Goal: Find contact information: Find contact information

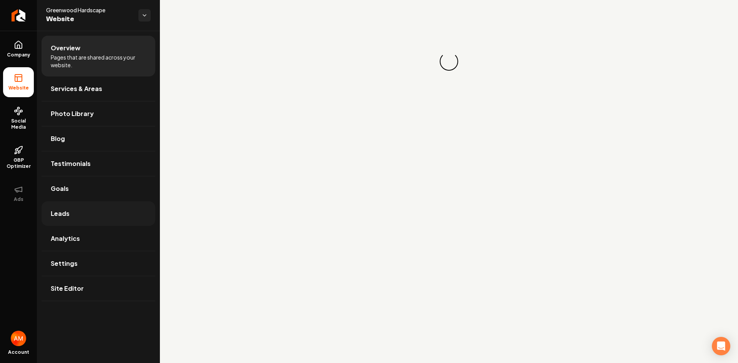
click at [102, 221] on link "Leads" at bounding box center [99, 213] width 114 height 25
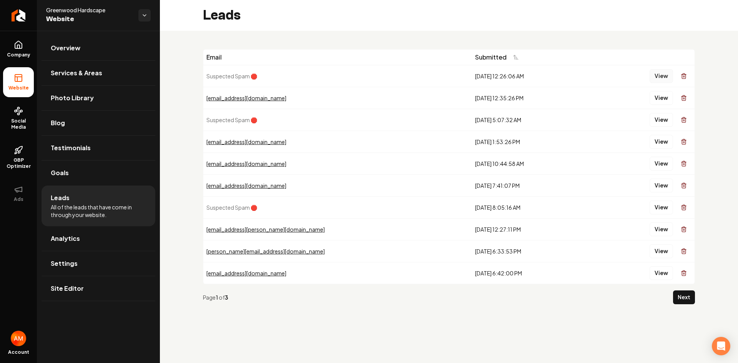
click at [663, 76] on button "View" at bounding box center [661, 76] width 23 height 14
click at [657, 100] on button "View" at bounding box center [661, 98] width 23 height 14
click at [662, 104] on button "View" at bounding box center [661, 98] width 23 height 14
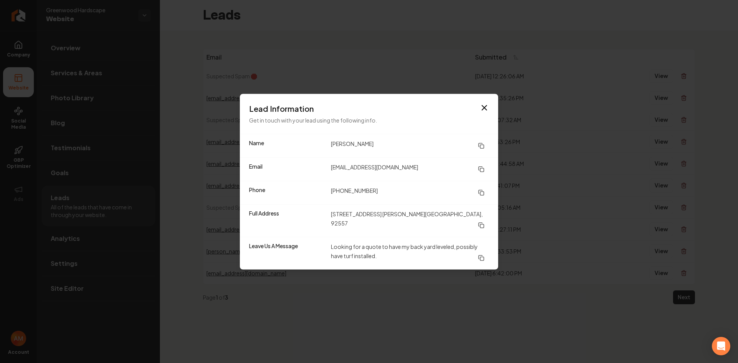
click at [485, 111] on icon "button" at bounding box center [484, 107] width 9 height 9
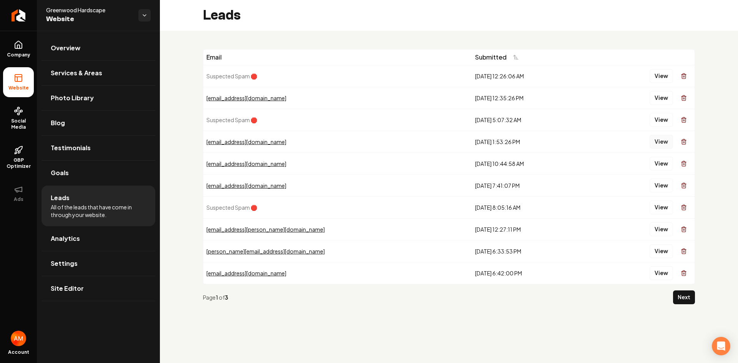
click at [665, 138] on button "View" at bounding box center [661, 142] width 23 height 14
click at [244, 143] on div "[EMAIL_ADDRESS][DOMAIN_NAME]" at bounding box center [337, 142] width 263 height 8
click at [666, 145] on button "View" at bounding box center [661, 142] width 23 height 14
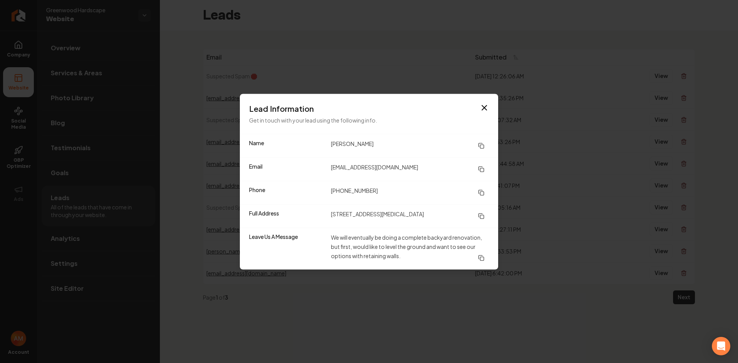
click at [328, 145] on div "Name [PERSON_NAME]" at bounding box center [369, 145] width 258 height 23
click at [333, 144] on dd "[PERSON_NAME]" at bounding box center [410, 146] width 158 height 14
copy dd "[PERSON_NAME]"
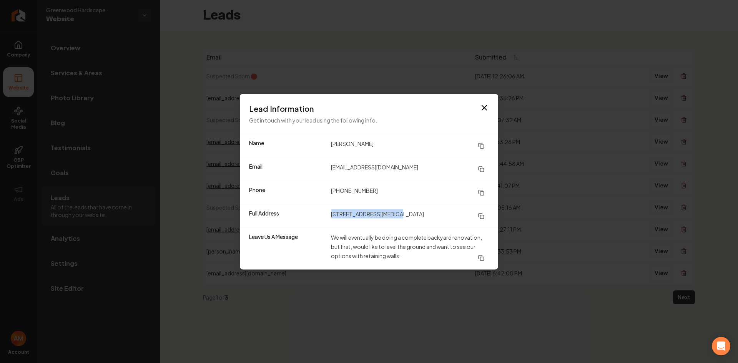
drag, startPoint x: 331, startPoint y: 216, endPoint x: 391, endPoint y: 216, distance: 60.0
click at [391, 216] on dd "[STREET_ADDRESS][MEDICAL_DATA]" at bounding box center [410, 216] width 158 height 14
copy dd "[STREET_ADDRESS]"
drag, startPoint x: 481, startPoint y: 191, endPoint x: 452, endPoint y: 171, distance: 34.5
click at [481, 192] on rect at bounding box center [481, 192] width 3 height 3
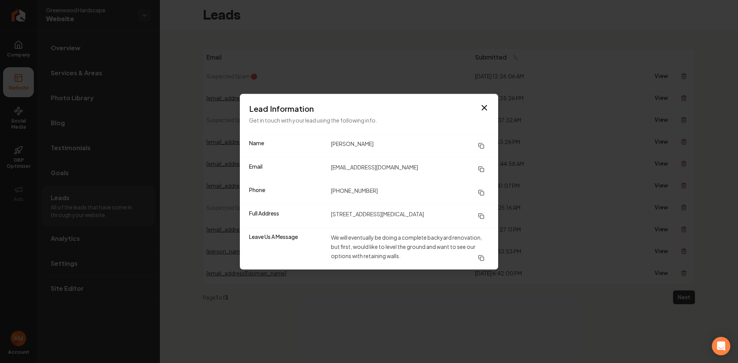
click at [330, 170] on div "Email [EMAIL_ADDRESS][DOMAIN_NAME]" at bounding box center [369, 168] width 258 height 23
click at [333, 168] on dd "[EMAIL_ADDRESS][DOMAIN_NAME]" at bounding box center [410, 169] width 158 height 14
click at [476, 165] on button at bounding box center [481, 169] width 15 height 14
click at [479, 169] on icon at bounding box center [481, 169] width 6 height 6
